Goal: Task Accomplishment & Management: Use online tool/utility

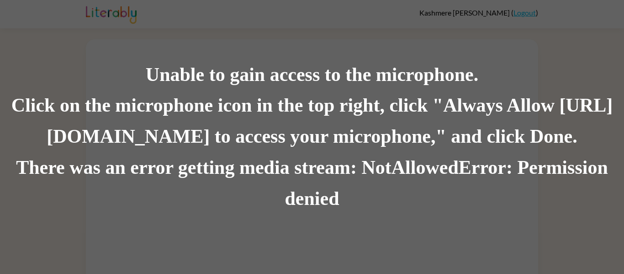
click at [567, 139] on div "Click on the microphone icon in the top right, click "Always Allow https://lite…" at bounding box center [312, 121] width 624 height 62
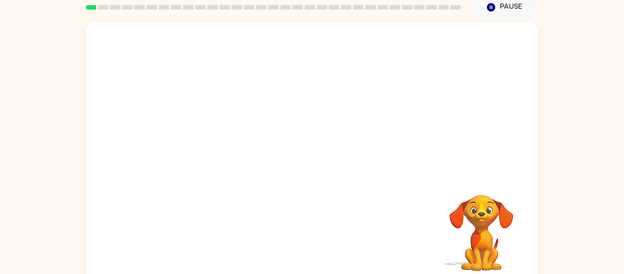
scroll to position [48, 0]
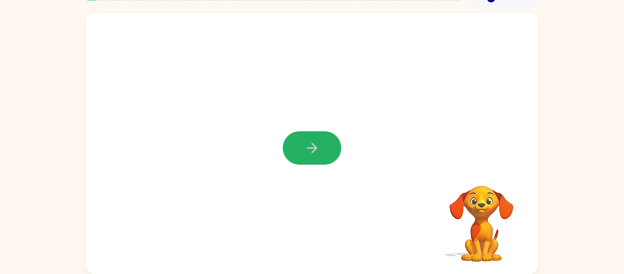
click at [309, 142] on icon "button" at bounding box center [312, 148] width 16 height 16
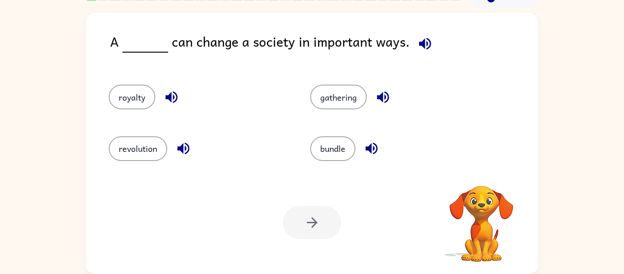
click at [253, 122] on div "revolution" at bounding box center [191, 144] width 201 height 51
